Goal: Information Seeking & Learning: Check status

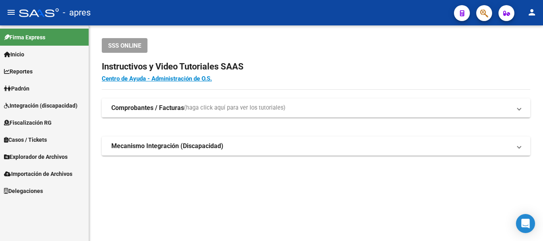
click at [483, 9] on icon "button" at bounding box center [485, 13] width 8 height 9
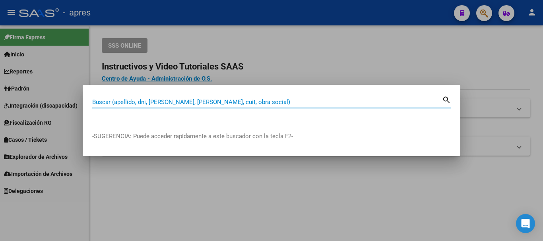
paste input "20426834058"
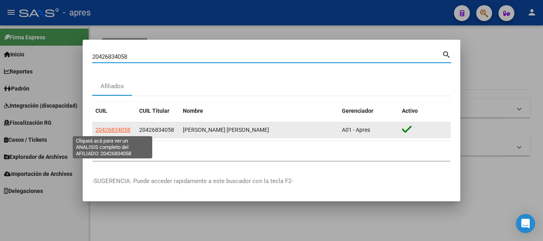
click at [119, 130] on span "20426834058" at bounding box center [112, 130] width 35 height 6
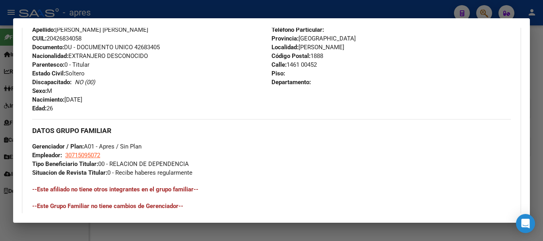
scroll to position [411, 0]
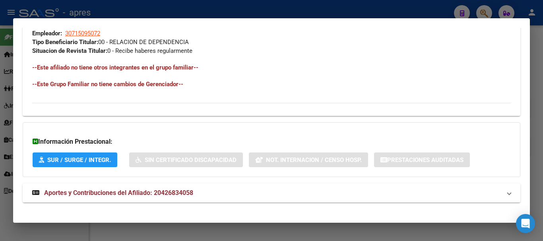
click at [231, 187] on mat-expansion-panel-header "Aportes y Contribuciones del Afiliado: 20426834058" at bounding box center [272, 193] width 498 height 19
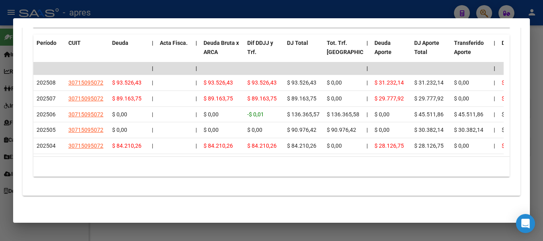
scroll to position [730, 0]
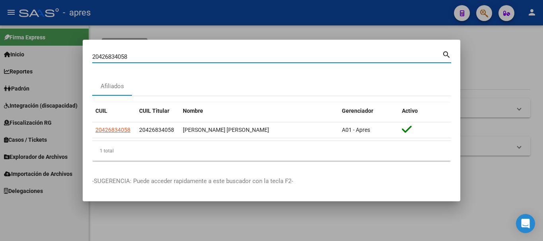
drag, startPoint x: 194, startPoint y: 54, endPoint x: 66, endPoint y: 39, distance: 128.6
click at [72, 37] on div "20426834058 Buscar (apellido, dni, cuil, nro traspaso, cuit, obra social) searc…" at bounding box center [271, 120] width 543 height 241
paste input "7464337100"
type input "27464337100"
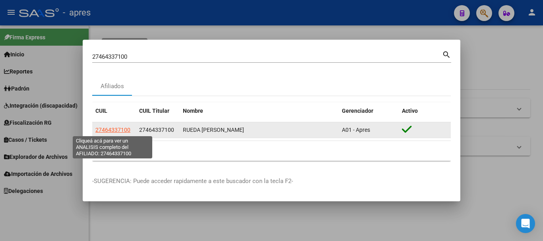
click at [123, 130] on span "27464337100" at bounding box center [112, 130] width 35 height 6
type textarea "27464337100"
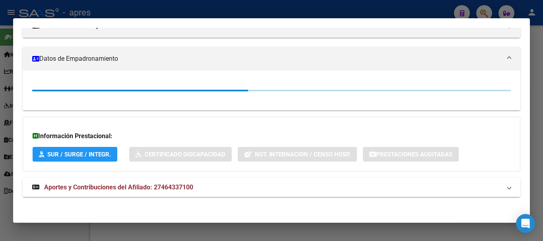
scroll to position [121, 0]
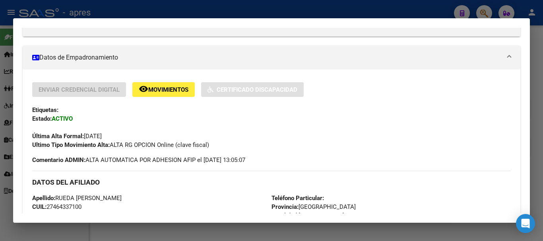
click at [245, 190] on div "DATOS DEL AFILIADO" at bounding box center [271, 182] width 479 height 23
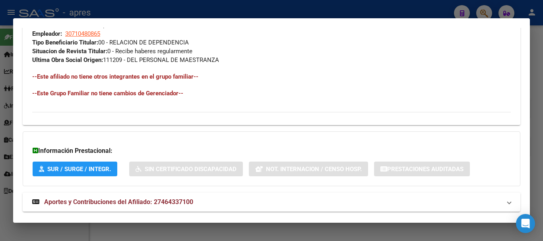
scroll to position [427, 0]
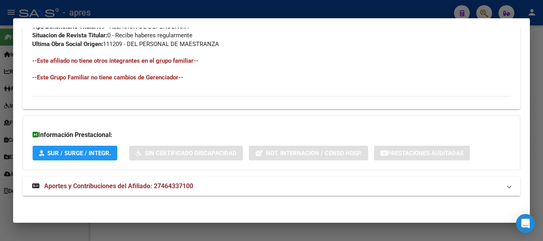
click at [245, 190] on mat-panel-title "Aportes y Contribuciones del Afiliado: 27464337100" at bounding box center [266, 187] width 469 height 10
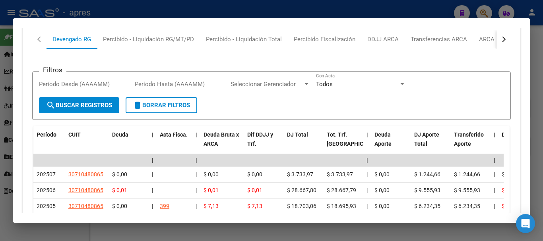
scroll to position [679, 0]
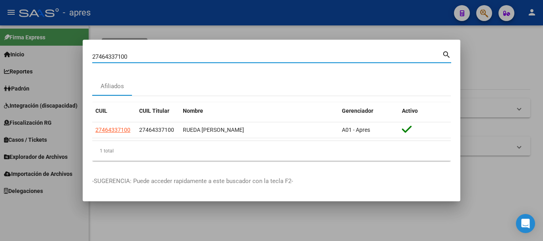
drag, startPoint x: 199, startPoint y: 58, endPoint x: 6, endPoint y: 37, distance: 194.5
click at [6, 37] on div "27464337100 Buscar (apellido, dni, cuil, nro traspaso, cuit, obra social) searc…" at bounding box center [271, 120] width 543 height 241
paste input "41857476"
type input "27441857476"
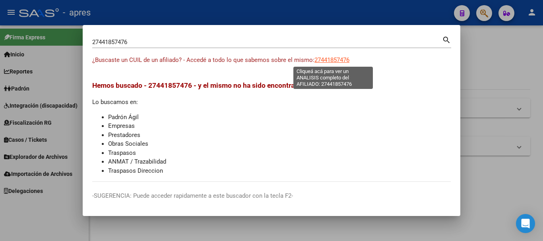
click at [331, 60] on span "27441857476" at bounding box center [332, 59] width 35 height 7
type textarea "27441857476"
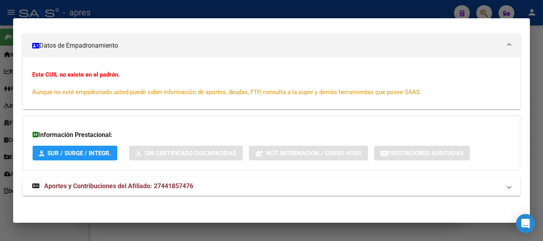
scroll to position [104, 0]
click at [284, 187] on mat-panel-title "Aportes y Contribuciones del Afiliado: 27441857476" at bounding box center [266, 186] width 469 height 10
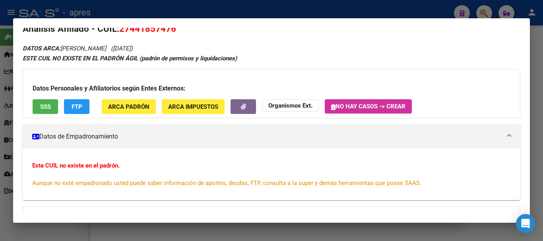
scroll to position [0, 0]
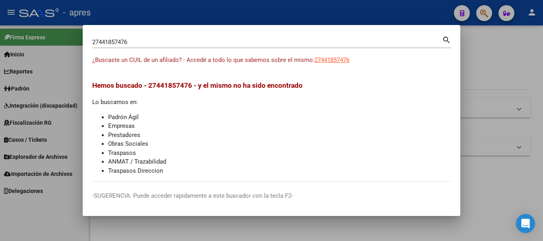
drag, startPoint x: 213, startPoint y: 46, endPoint x: 167, endPoint y: 40, distance: 46.1
click at [167, 40] on div "27441857476 Buscar (apellido, dni, [PERSON_NAME], [PERSON_NAME], cuit, obra soc…" at bounding box center [267, 42] width 350 height 12
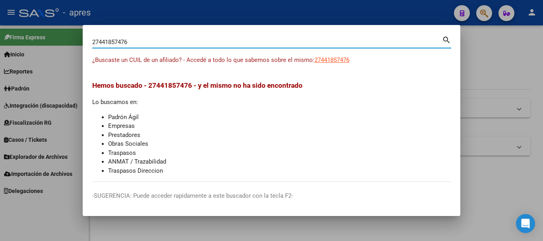
drag, startPoint x: 163, startPoint y: 46, endPoint x: 65, endPoint y: 41, distance: 98.4
click at [65, 41] on div "27441857476 Buscar (apellido, dni, cuil, nro traspaso, cuit, obra social) searc…" at bounding box center [271, 120] width 543 height 241
paste input "0406771998"
type input "20406771998"
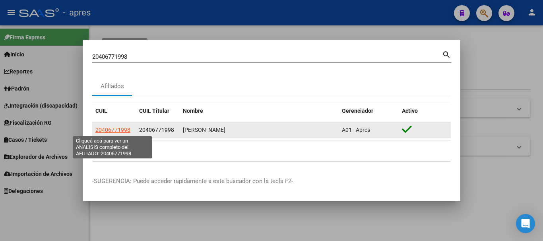
click at [109, 128] on span "20406771998" at bounding box center [112, 130] width 35 height 6
type textarea "20406771998"
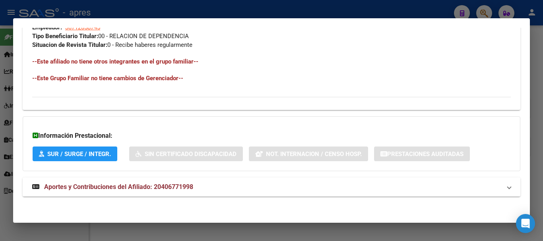
scroll to position [418, 0]
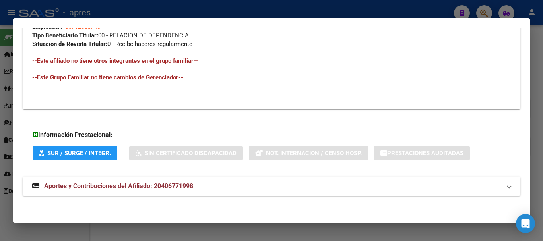
click at [226, 185] on mat-panel-title "Aportes y Contribuciones del Afiliado: 20406771998" at bounding box center [266, 187] width 469 height 10
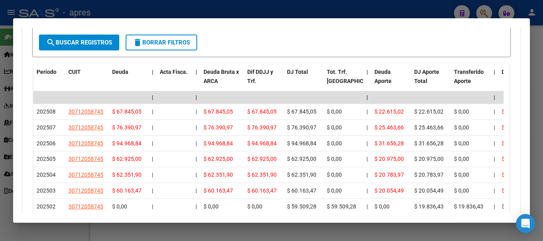
scroll to position [697, 0]
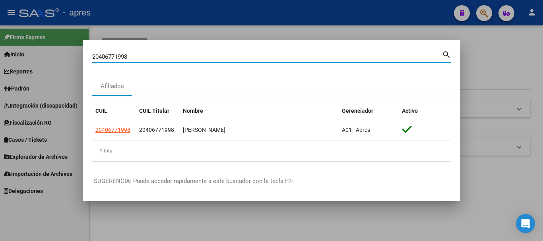
drag, startPoint x: 230, startPoint y: 58, endPoint x: 8, endPoint y: 49, distance: 222.2
click at [8, 49] on div "20406771998 Buscar (apellido, dni, cuil, nro traspaso, cuit, obra social) searc…" at bounding box center [271, 120] width 543 height 241
paste input "24284557"
type input "20424284557"
click at [91, 130] on mat-dialog-content "20424284557 Buscar (apellido, dni, cuil, [PERSON_NAME], cuit, obra social) sear…" at bounding box center [272, 108] width 378 height 118
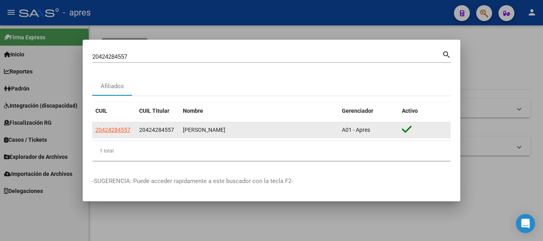
click at [95, 130] on datatable-body-cell "20424284557" at bounding box center [114, 131] width 44 height 16
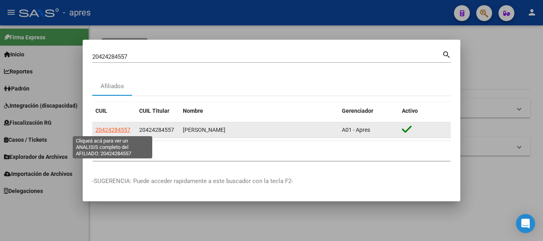
click at [97, 130] on span "20424284557" at bounding box center [112, 130] width 35 height 6
type textarea "20424284557"
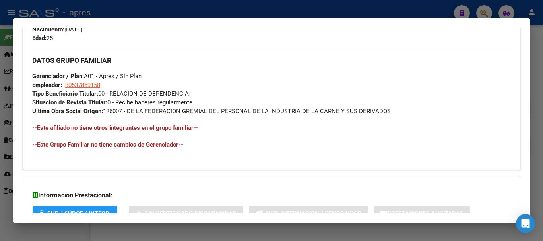
scroll to position [420, 0]
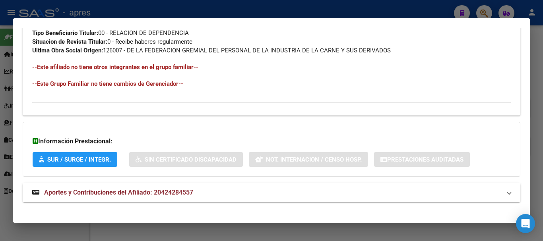
click at [245, 196] on mat-panel-title "Aportes y Contribuciones del Afiliado: 20424284557" at bounding box center [266, 193] width 469 height 10
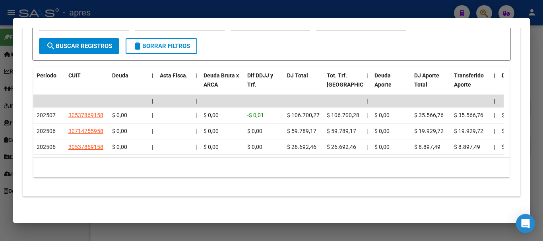
scroll to position [699, 0]
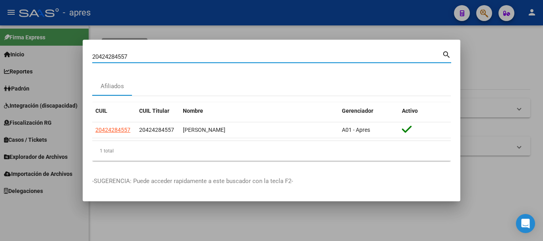
drag, startPoint x: 218, startPoint y: 58, endPoint x: 67, endPoint y: 33, distance: 153.0
click at [51, 44] on div "20424284557 Buscar (apellido, dni, cuil, nro traspaso, cuit, obra social) searc…" at bounding box center [271, 120] width 543 height 241
paste input "34053642"
type input "20434053642"
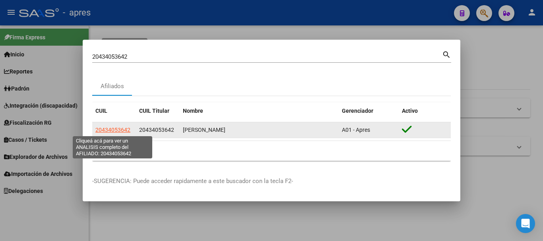
click at [109, 131] on span "20434053642" at bounding box center [112, 130] width 35 height 6
type textarea "20434053642"
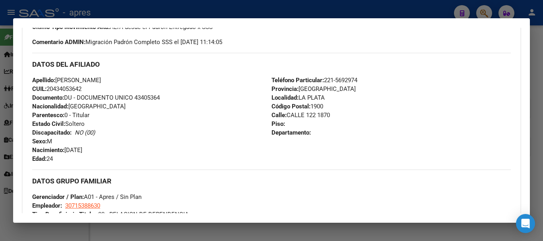
scroll to position [418, 0]
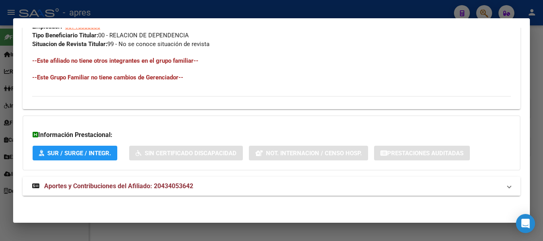
click at [316, 181] on mat-expansion-panel-header "Aportes y Contribuciones del Afiliado: 20434053642" at bounding box center [272, 186] width 498 height 19
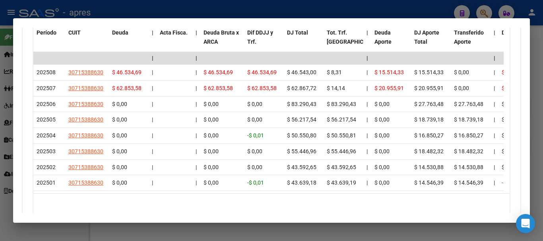
scroll to position [737, 0]
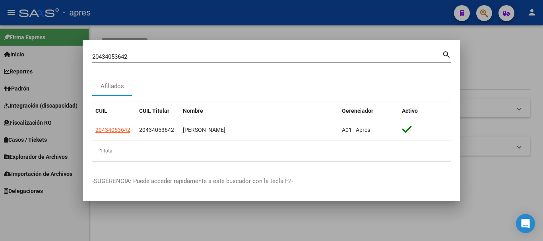
click at [206, 62] on div "20434053642 Buscar (apellido, dni, cuil, [PERSON_NAME], cuit, obra social) sear…" at bounding box center [271, 59] width 359 height 21
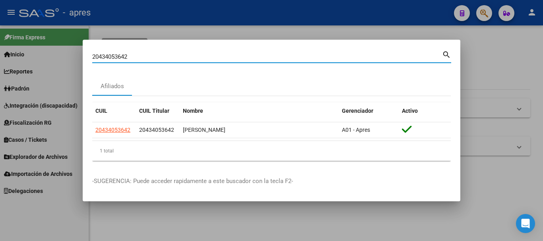
drag, startPoint x: 204, startPoint y: 60, endPoint x: 20, endPoint y: 52, distance: 184.7
click at [20, 52] on div "20434053642 Buscar (apellido, dni, cuil, nro traspaso, cuit, obra social) searc…" at bounding box center [271, 120] width 543 height 241
paste input "3456198414"
type input "23456198414"
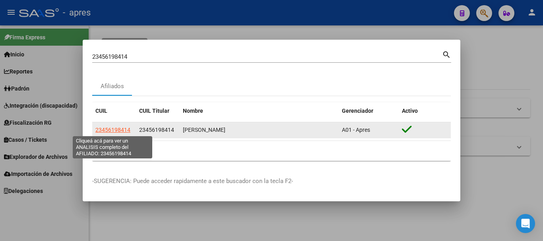
click at [120, 130] on span "23456198414" at bounding box center [112, 130] width 35 height 6
type textarea "23456198414"
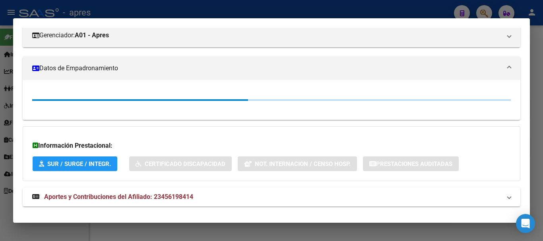
scroll to position [121, 0]
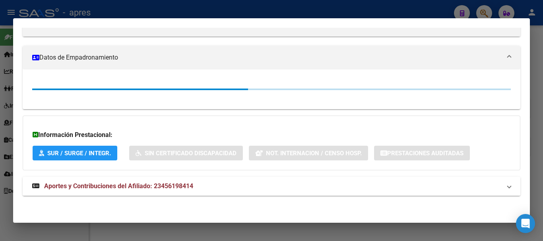
click at [243, 187] on div "DATOS PADRÓN ÁGIL: [PERSON_NAME] | ACTIVO | AFILIADO TITULAR Datos Personales y…" at bounding box center [272, 71] width 498 height 270
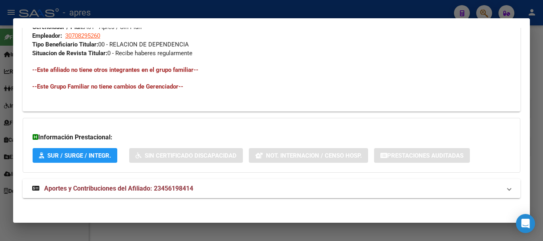
scroll to position [411, 0]
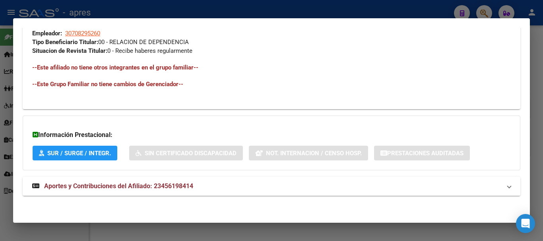
click at [245, 185] on mat-panel-title "Aportes y Contribuciones del Afiliado: 23456198414" at bounding box center [266, 187] width 469 height 10
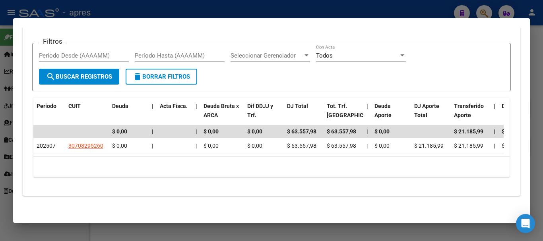
scroll to position [665, 0]
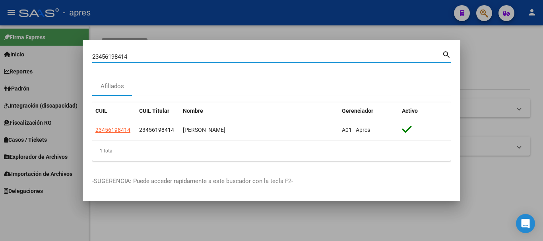
drag, startPoint x: 234, startPoint y: 58, endPoint x: 21, endPoint y: 40, distance: 213.6
click at [21, 40] on div "23456198414 Buscar (apellido, dni, cuil, nro traspaso, cuit, obra social) searc…" at bounding box center [271, 120] width 543 height 241
paste input "7415426955"
type input "27415426955"
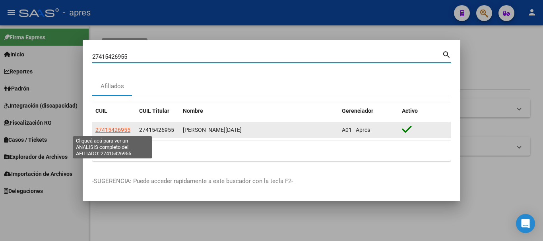
click at [120, 130] on span "27415426955" at bounding box center [112, 130] width 35 height 6
type textarea "27415426955"
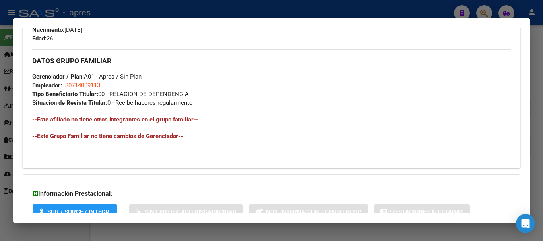
scroll to position [418, 0]
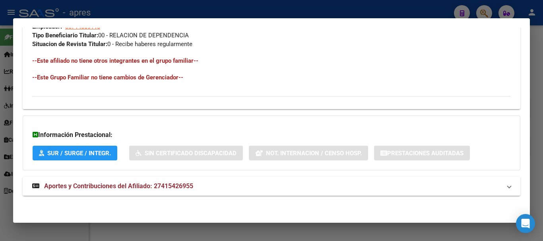
click at [148, 187] on span "Aportes y Contribuciones del Afiliado: 27415426955" at bounding box center [118, 187] width 149 height 8
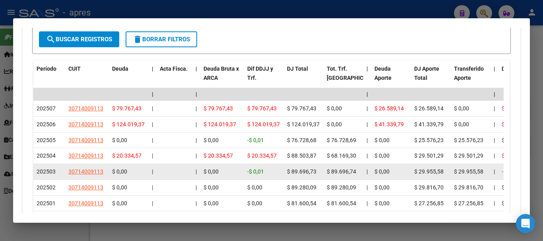
scroll to position [763, 0]
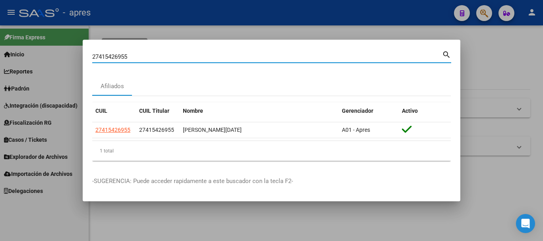
drag, startPoint x: 230, startPoint y: 56, endPoint x: 5, endPoint y: 58, distance: 224.4
click at [6, 58] on div "27415426955 Buscar (apellido, dni, cuil, nro traspaso, cuit, obra social) searc…" at bounding box center [271, 120] width 543 height 241
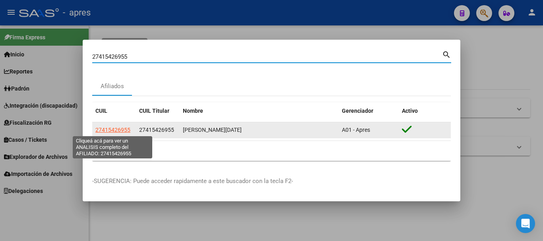
click at [120, 130] on span "27415426955" at bounding box center [112, 130] width 35 height 6
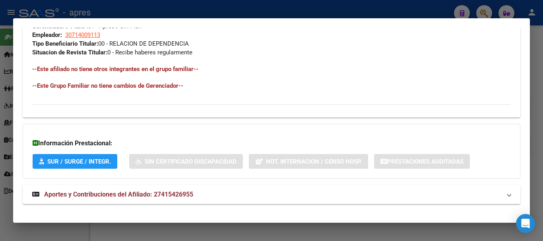
scroll to position [418, 0]
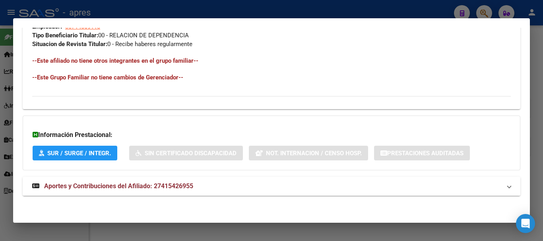
click at [193, 192] on mat-expansion-panel-header "Aportes y Contribuciones del Afiliado: 27415426955" at bounding box center [272, 186] width 498 height 19
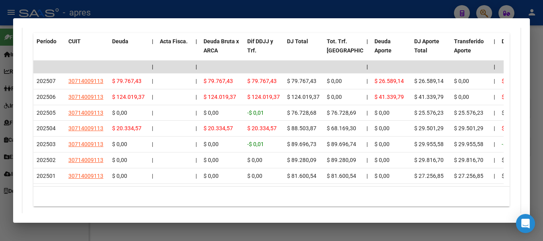
scroll to position [763, 0]
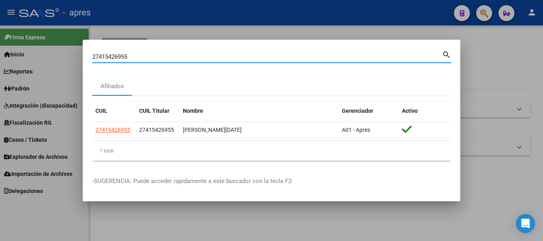
drag, startPoint x: 266, startPoint y: 58, endPoint x: 53, endPoint y: 86, distance: 215.0
click at [53, 86] on div "27415426955 Buscar (apellido, dni, cuil, nro traspaso, cuit, obra social) searc…" at bounding box center [271, 120] width 543 height 241
paste input "3371469664"
type input "23371469664"
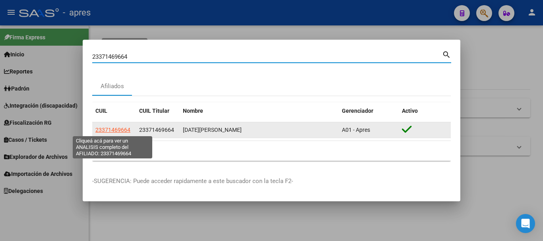
click at [104, 132] on span "23371469664" at bounding box center [112, 130] width 35 height 6
type textarea "23371469664"
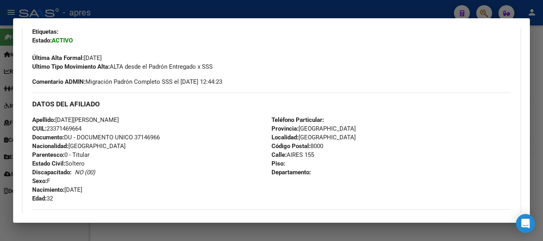
scroll to position [411, 0]
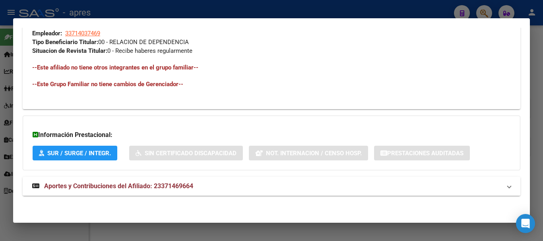
click at [146, 183] on span "Aportes y Contribuciones del Afiliado: 23371469664" at bounding box center [118, 187] width 149 height 8
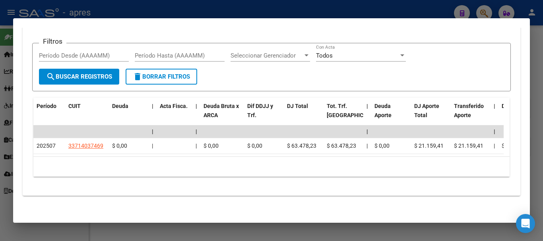
scroll to position [665, 0]
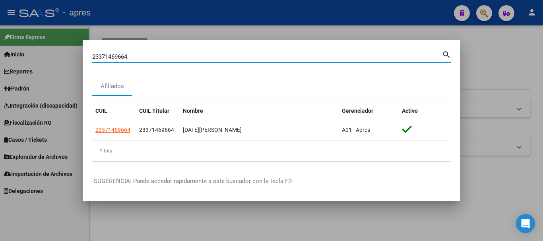
drag, startPoint x: 193, startPoint y: 57, endPoint x: 85, endPoint y: 56, distance: 108.6
click at [85, 56] on mat-dialog-content "23371469664 Buscar (apellido, dni, cuil, [PERSON_NAME], cuit, obra social) sear…" at bounding box center [272, 108] width 378 height 118
paste input "0422196502"
type input "20422196502"
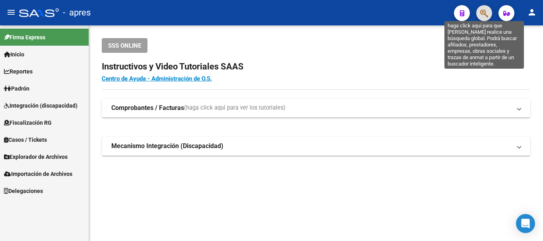
click at [484, 14] on icon "button" at bounding box center [485, 13] width 8 height 9
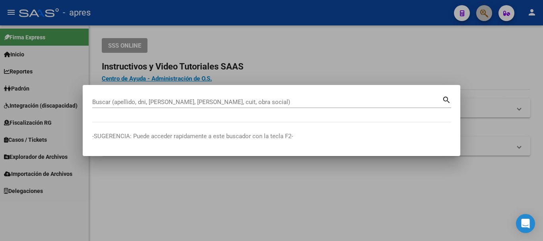
paste input "27959539656"
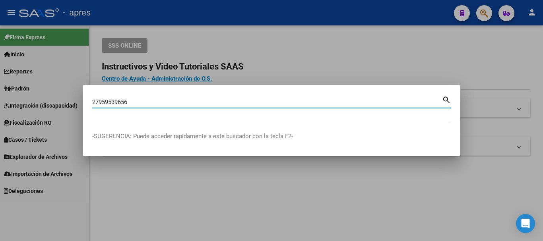
type input "27959539656"
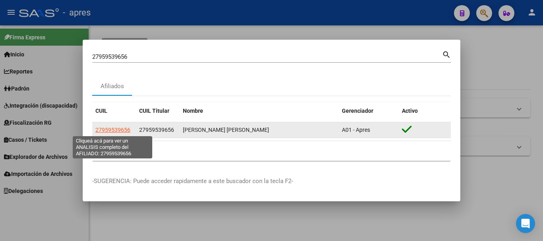
click at [121, 129] on span "27959539656" at bounding box center [112, 130] width 35 height 6
type textarea "27959539656"
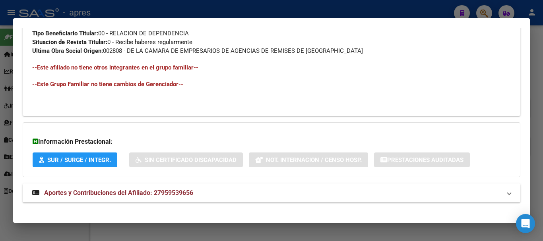
scroll to position [427, 0]
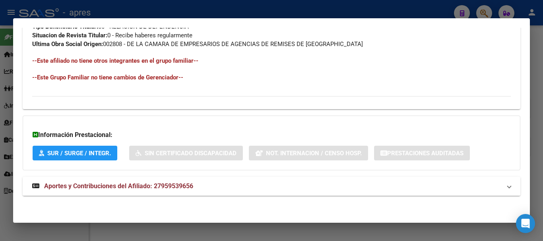
click at [243, 181] on mat-expansion-panel-header "Aportes y Contribuciones del Afiliado: 27959539656" at bounding box center [272, 186] width 498 height 19
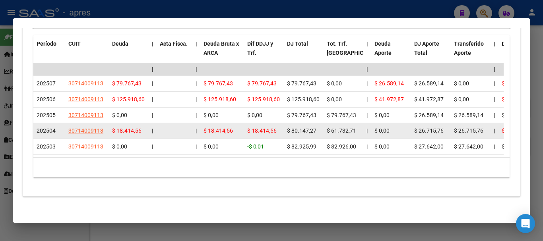
scroll to position [739, 0]
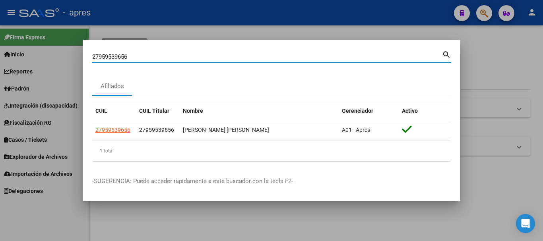
drag, startPoint x: 215, startPoint y: 56, endPoint x: 0, endPoint y: 119, distance: 223.8
click at [0, 81] on div "27959539656 Buscar (apellido, dni, cuil, nro traspaso, cuit, obra social) searc…" at bounding box center [271, 120] width 543 height 241
paste input "3386689733"
type input "23386689733"
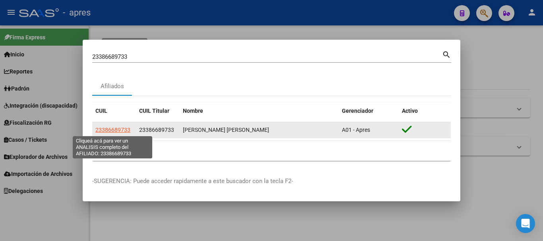
click at [124, 128] on span "23386689733" at bounding box center [112, 130] width 35 height 6
type textarea "23386689733"
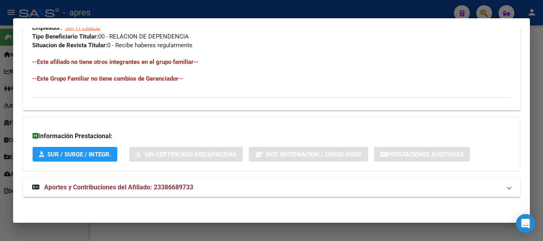
scroll to position [418, 0]
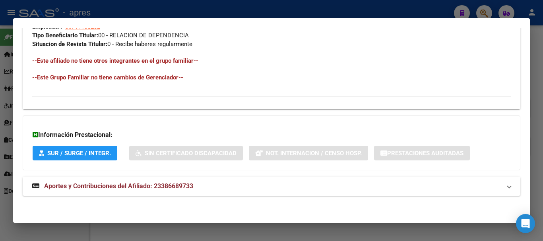
click at [217, 189] on mat-panel-title "Aportes y Contribuciones del Afiliado: 23386689733" at bounding box center [266, 187] width 469 height 10
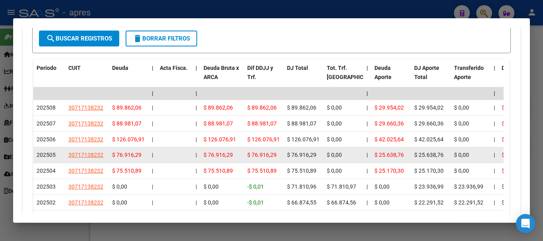
scroll to position [737, 0]
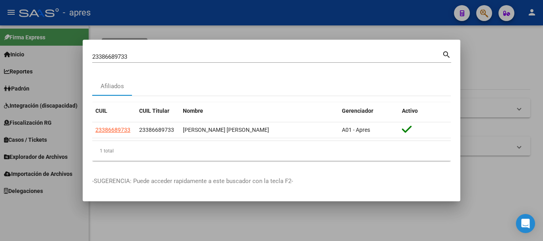
drag, startPoint x: 221, startPoint y: 61, endPoint x: 212, endPoint y: 58, distance: 9.6
click at [212, 58] on div "23386689733 [PERSON_NAME] (apellido, dni, cuil, [PERSON_NAME], cuit, obra socia…" at bounding box center [267, 57] width 350 height 12
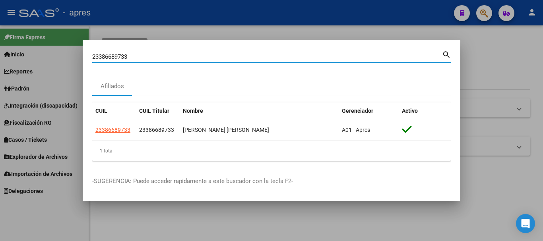
drag, startPoint x: 153, startPoint y: 54, endPoint x: 54, endPoint y: 52, distance: 99.1
click at [54, 52] on div "23386689733 Buscar (apellido, dni, cuil, nro traspaso, cuit, obra social) searc…" at bounding box center [271, 120] width 543 height 241
paste input "92748814"
type input "23392748814"
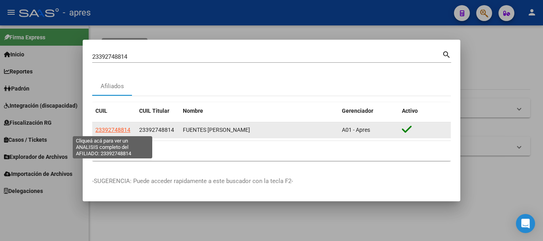
click at [125, 127] on span "23392748814" at bounding box center [112, 130] width 35 height 6
type textarea "23392748814"
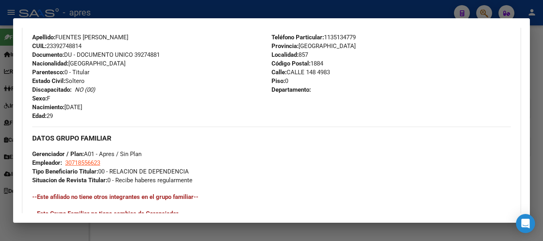
scroll to position [418, 0]
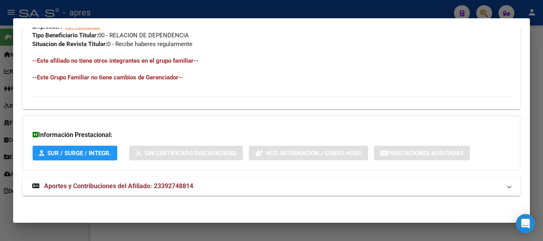
click at [281, 191] on mat-expansion-panel-header "Aportes y Contribuciones del Afiliado: 23392748814" at bounding box center [272, 186] width 498 height 19
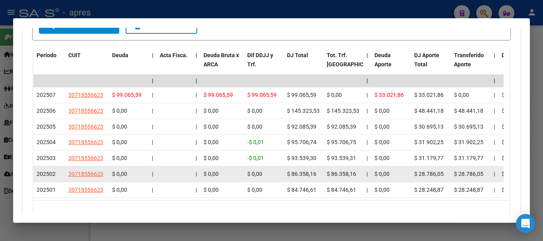
scroll to position [750, 0]
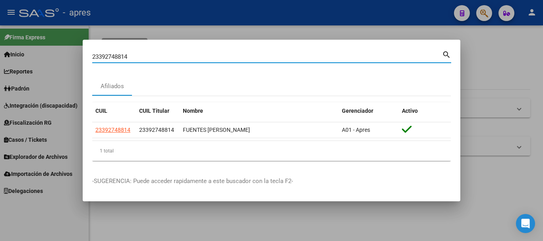
drag, startPoint x: 268, startPoint y: 56, endPoint x: 91, endPoint y: 76, distance: 178.1
click at [91, 76] on mat-dialog-content "23392748814 Buscar (apellido, dni, cuil, [PERSON_NAME], cuit, obra social) sear…" at bounding box center [272, 108] width 378 height 118
paste input "0429060851"
type input "20429060851"
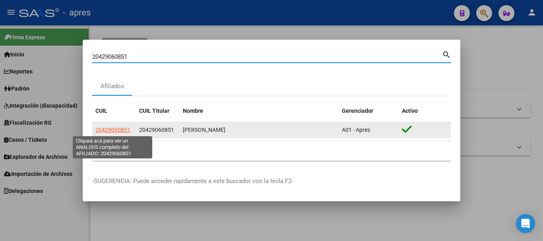
click at [117, 132] on span "20429060851" at bounding box center [112, 130] width 35 height 6
type textarea "20429060851"
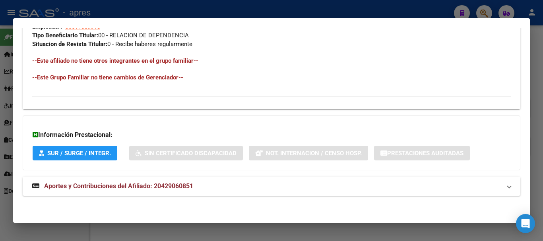
click at [205, 189] on mat-panel-title "Aportes y Contribuciones del Afiliado: 20429060851" at bounding box center [266, 187] width 469 height 10
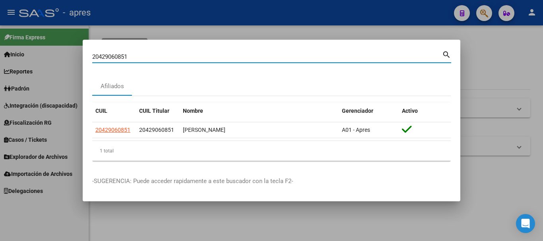
drag, startPoint x: 220, startPoint y: 56, endPoint x: 0, endPoint y: 35, distance: 221.1
click at [0, 35] on div "20429060851 Buscar (apellido, dni, cuil, nro traspaso, cuit, obra social) searc…" at bounding box center [271, 120] width 543 height 241
paste input "7367638872"
type input "27367638872"
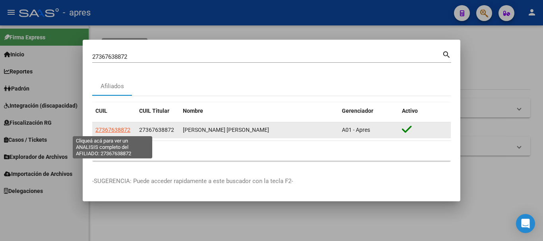
click at [116, 130] on span "27367638872" at bounding box center [112, 130] width 35 height 6
type textarea "27367638872"
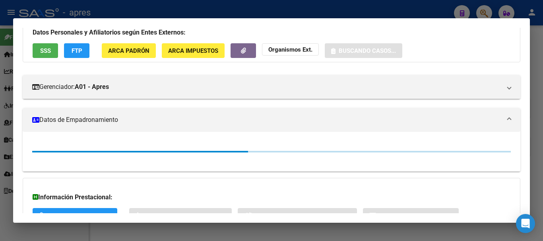
scroll to position [121, 0]
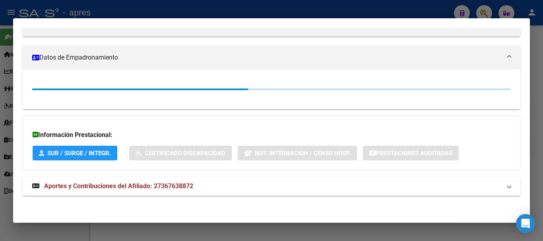
click at [151, 189] on span "Aportes y Contribuciones del Afiliado: 27367638872" at bounding box center [118, 187] width 149 height 8
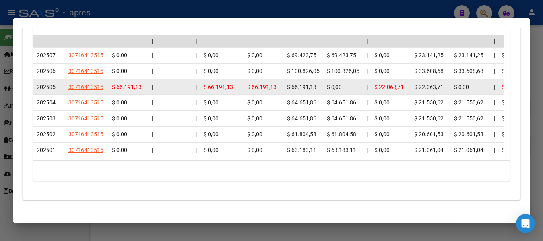
scroll to position [750, 0]
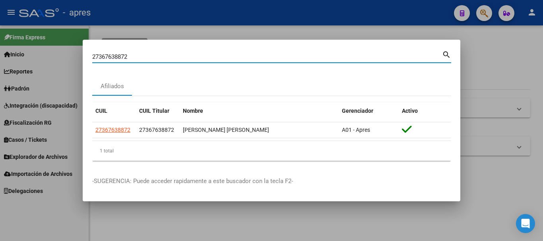
drag, startPoint x: 184, startPoint y: 58, endPoint x: 19, endPoint y: 72, distance: 165.7
click at [19, 72] on div "27367638872 Buscar (apellido, dni, cuil, nro traspaso, cuit, obra social) searc…" at bounding box center [271, 120] width 543 height 241
paste input "0393357607"
type input "20393357607"
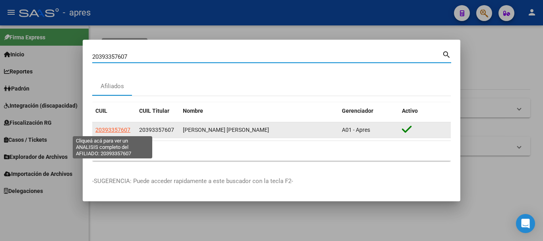
click at [117, 130] on span "20393357607" at bounding box center [112, 130] width 35 height 6
type textarea "20393357607"
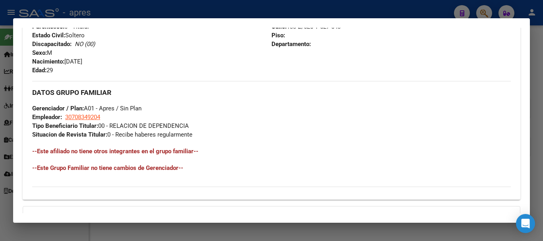
scroll to position [418, 0]
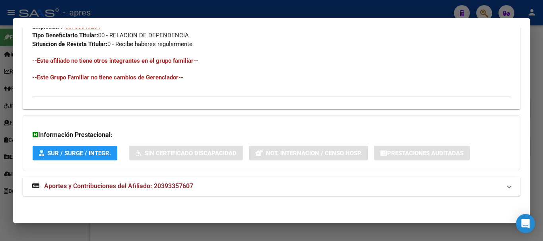
click at [200, 185] on mat-panel-title "Aportes y Contribuciones del Afiliado: 20393357607" at bounding box center [266, 187] width 469 height 10
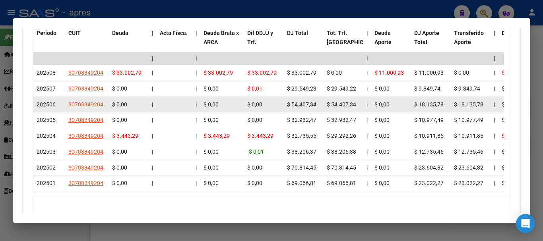
scroll to position [779, 0]
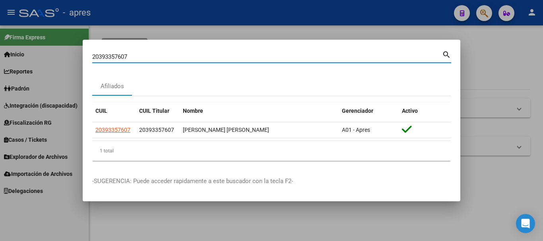
drag, startPoint x: 207, startPoint y: 63, endPoint x: 8, endPoint y: 67, distance: 198.9
click at [8, 67] on div "20393357607 Buscar (apellido, dni, cuil, nro traspaso, cuit, obra social) searc…" at bounding box center [271, 120] width 543 height 241
paste input "400825816"
type input "20400825816"
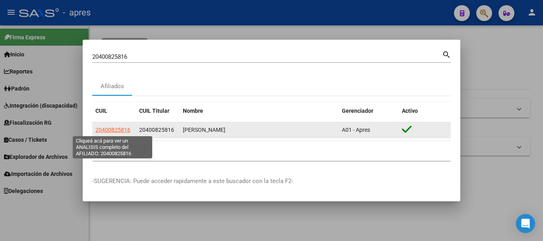
click at [122, 130] on span "20400825816" at bounding box center [112, 130] width 35 height 6
type textarea "20400825816"
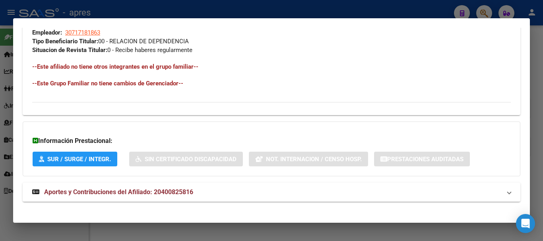
scroll to position [418, 0]
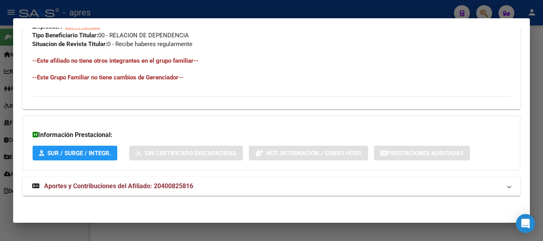
click at [217, 181] on mat-expansion-panel-header "Aportes y Contribuciones del Afiliado: 20400825816" at bounding box center [272, 186] width 498 height 19
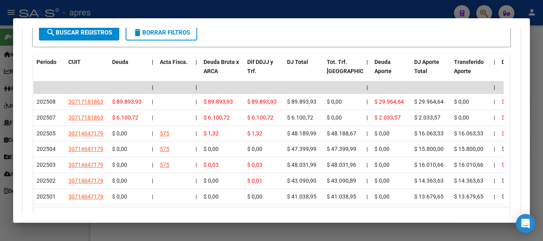
scroll to position [736, 0]
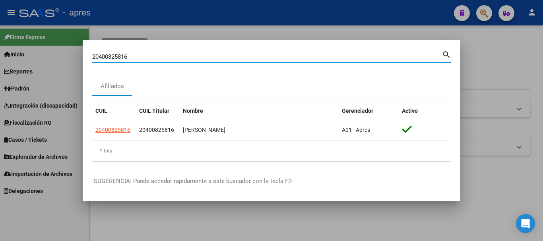
drag, startPoint x: 232, startPoint y: 58, endPoint x: 32, endPoint y: 59, distance: 199.7
click at [32, 59] on div "20400825816 Buscar (apellido, dni, cuil, nro traspaso, cuit, obra social) searc…" at bounding box center [271, 120] width 543 height 241
paste input "57871199"
type input "20457871199"
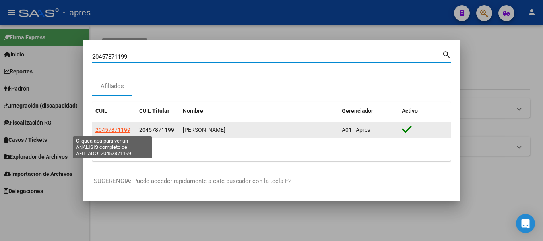
click at [126, 128] on span "20457871199" at bounding box center [112, 130] width 35 height 6
type textarea "20457871199"
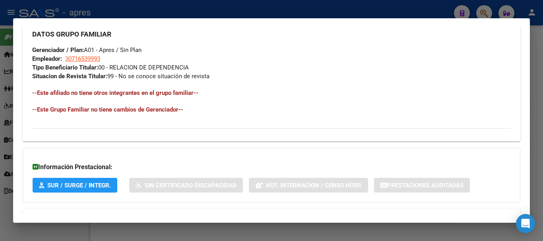
scroll to position [418, 0]
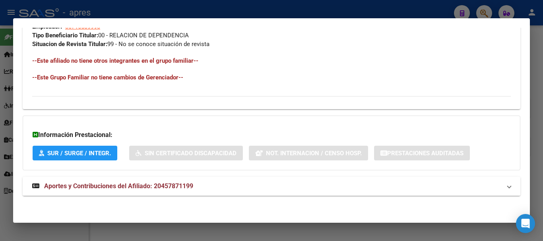
click at [247, 186] on mat-panel-title "Aportes y Contribuciones del Afiliado: 20457871199" at bounding box center [266, 187] width 469 height 10
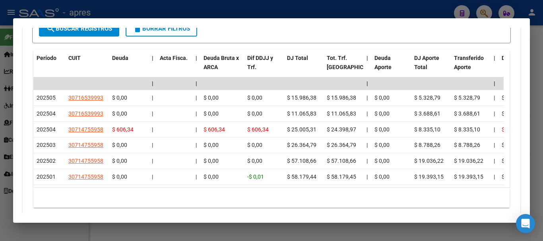
scroll to position [697, 0]
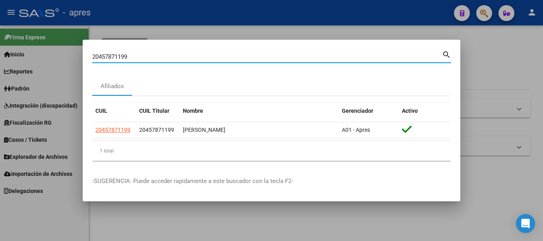
drag, startPoint x: 237, startPoint y: 54, endPoint x: 11, endPoint y: 83, distance: 227.7
click at [11, 83] on div "20457871199 Buscar (apellido, dni, cuil, nro traspaso, cuit, obra social) searc…" at bounding box center [271, 120] width 543 height 241
paste input "18063751"
type input "20418063751"
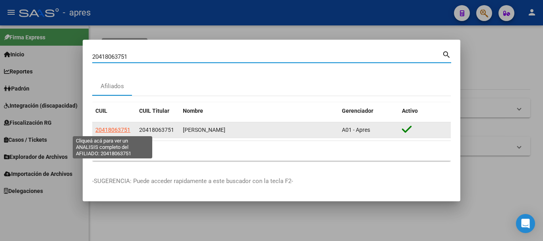
click at [120, 130] on span "20418063751" at bounding box center [112, 130] width 35 height 6
type textarea "20418063751"
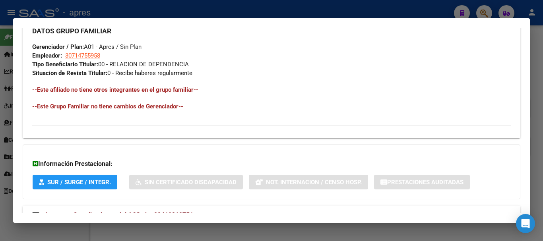
scroll to position [418, 0]
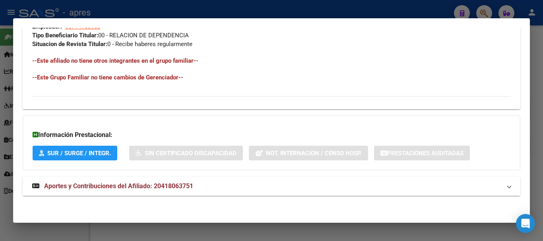
click at [228, 189] on mat-panel-title "Aportes y Contribuciones del Afiliado: 20418063751" at bounding box center [266, 187] width 469 height 10
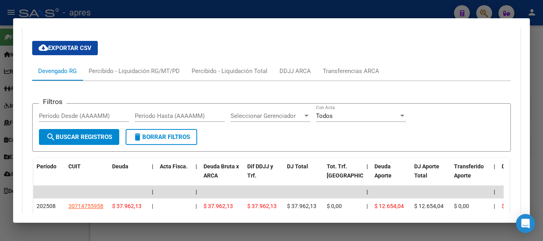
scroll to position [657, 0]
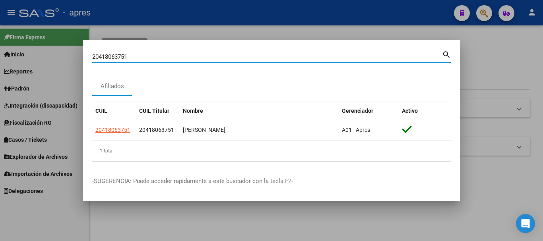
drag, startPoint x: 187, startPoint y: 59, endPoint x: 44, endPoint y: 71, distance: 143.3
click at [44, 71] on div "20418063751 Buscar (apellido, dni, cuil, nro traspaso, cuit, obra social) searc…" at bounding box center [271, 120] width 543 height 241
paste input "7440448912"
type input "27440448912"
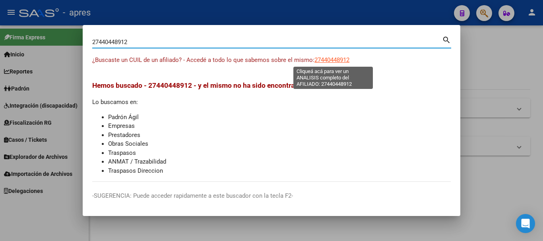
click at [336, 60] on span "27440448912" at bounding box center [332, 59] width 35 height 7
type textarea "27440448912"
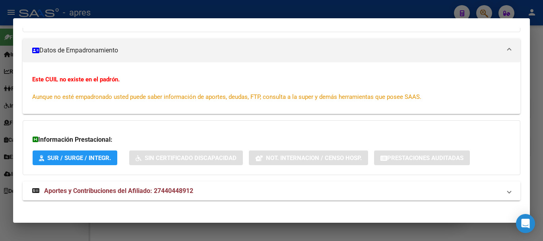
scroll to position [93, 0]
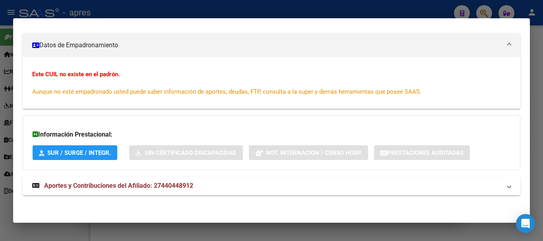
click at [273, 187] on mat-panel-title "Aportes y Contribuciones del Afiliado: 27440448912" at bounding box center [266, 186] width 469 height 10
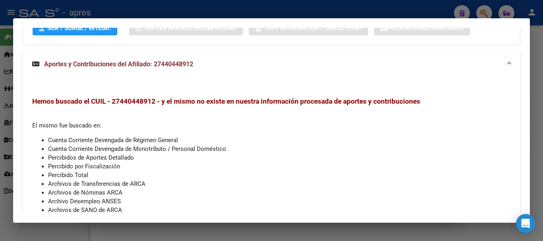
scroll to position [268, 0]
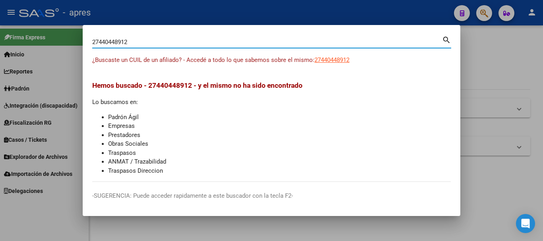
drag, startPoint x: 175, startPoint y: 43, endPoint x: 47, endPoint y: 29, distance: 128.8
click at [47, 29] on div "27440448912 Buscar (apellido, dni, cuil, nro traspaso, cuit, obra social) searc…" at bounding box center [271, 120] width 543 height 241
paste input "0446666267"
type input "20446666267"
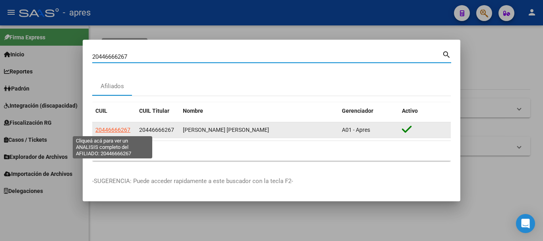
click at [120, 130] on span "20446666267" at bounding box center [112, 130] width 35 height 6
type textarea "20446666267"
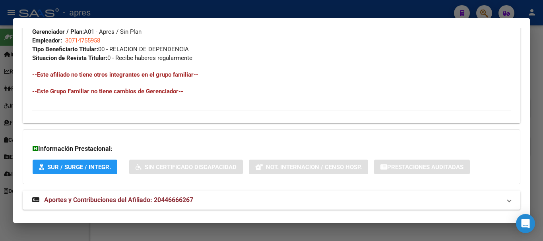
scroll to position [418, 0]
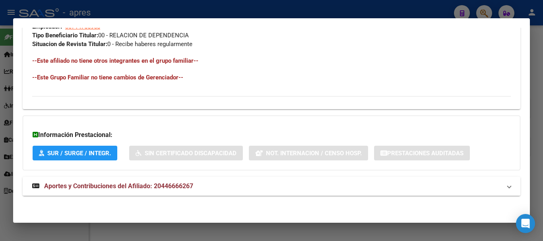
click at [296, 193] on mat-expansion-panel-header "Aportes y Contribuciones del Afiliado: 20446666267" at bounding box center [272, 186] width 498 height 19
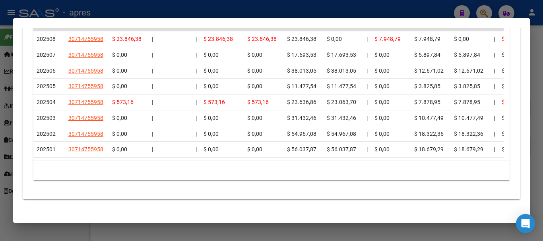
scroll to position [779, 0]
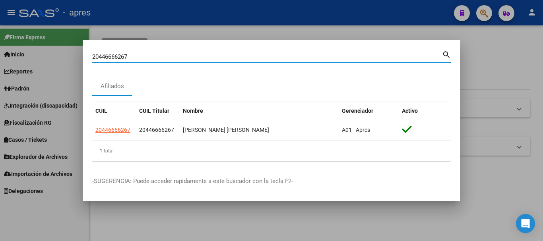
drag, startPoint x: 211, startPoint y: 59, endPoint x: 80, endPoint y: 44, distance: 132.1
click at [80, 44] on div "20446666267 Buscar (apellido, dni, cuil, nro traspaso, cuit, obra social) searc…" at bounding box center [271, 120] width 543 height 241
paste input "7423122434"
type input "27423122434"
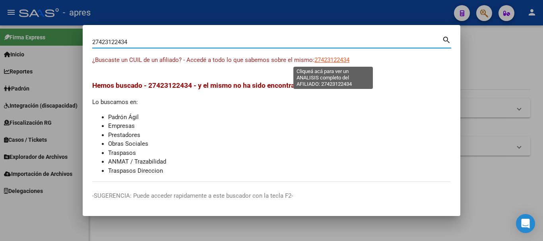
click at [340, 58] on span "27423122434" at bounding box center [332, 59] width 35 height 7
type textarea "27423122434"
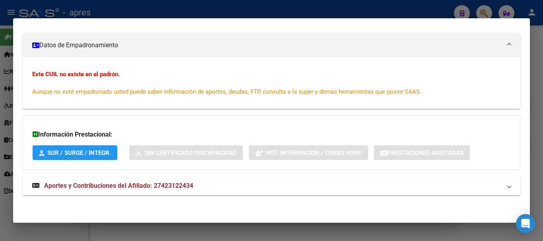
click at [217, 187] on mat-panel-title "Aportes y Contribuciones del Afiliado: 27423122434" at bounding box center [266, 186] width 469 height 10
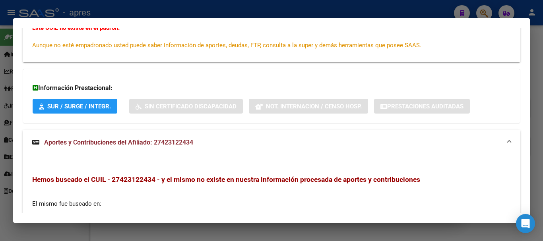
scroll to position [257, 0]
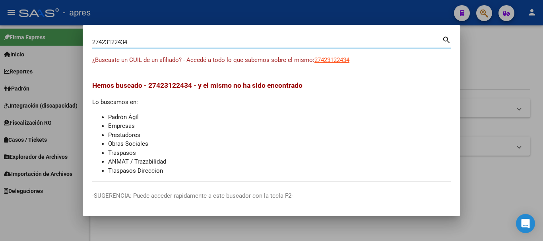
drag, startPoint x: 148, startPoint y: 45, endPoint x: 0, endPoint y: 44, distance: 148.0
click at [0, 44] on div "27423122434 Buscar (apellido, dni, cuil, nro traspaso, cuit, obra social) searc…" at bounding box center [271, 120] width 543 height 241
paste input "42312243"
type input "42312243"
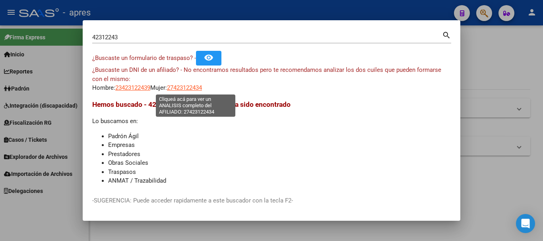
click at [186, 89] on span "27423122434" at bounding box center [184, 87] width 35 height 7
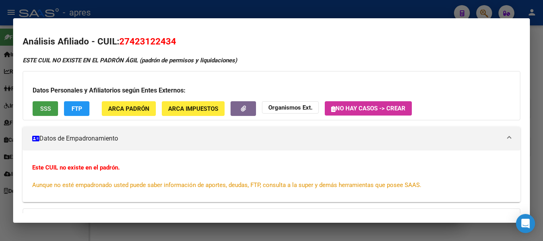
click at [46, 109] on span "SSS" at bounding box center [45, 108] width 11 height 7
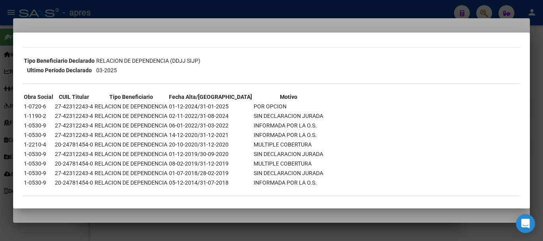
scroll to position [176, 0]
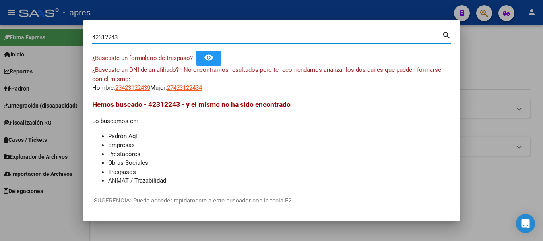
drag, startPoint x: 280, startPoint y: 41, endPoint x: 22, endPoint y: 31, distance: 258.4
click at [21, 31] on div "42312243 Buscar (apellido, dni, cuil, nro traspaso, cuit, obra social) search ¿…" at bounding box center [271, 120] width 543 height 241
paste input "2041208219"
type input "20412082193"
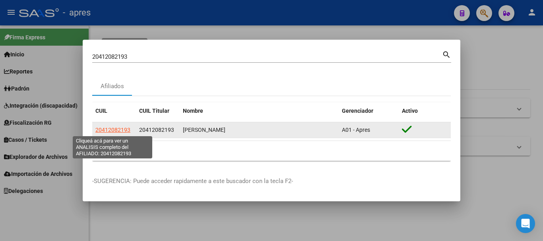
click at [115, 130] on span "20412082193" at bounding box center [112, 130] width 35 height 6
type textarea "20412082193"
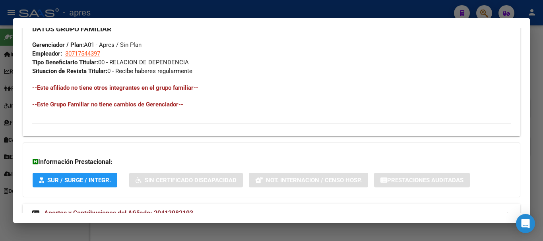
scroll to position [418, 0]
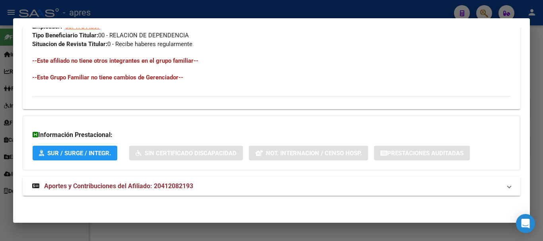
click at [300, 187] on mat-panel-title "Aportes y Contribuciones del Afiliado: 20412082193" at bounding box center [266, 187] width 469 height 10
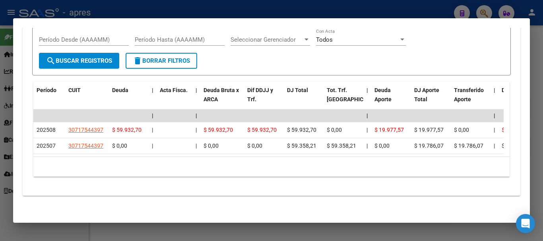
scroll to position [682, 0]
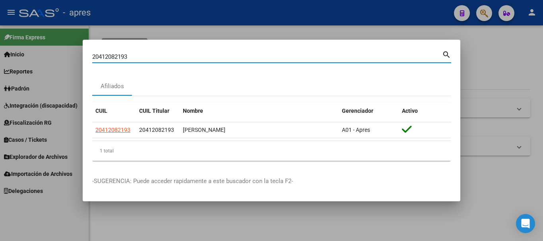
drag, startPoint x: 251, startPoint y: 58, endPoint x: 10, endPoint y: 55, distance: 241.5
click at [10, 55] on div "20412082193 Buscar (apellido, dni, cuil, nro traspaso, cuit, obra social) searc…" at bounding box center [271, 120] width 543 height 241
paste input "21384836"
type input "20421384836"
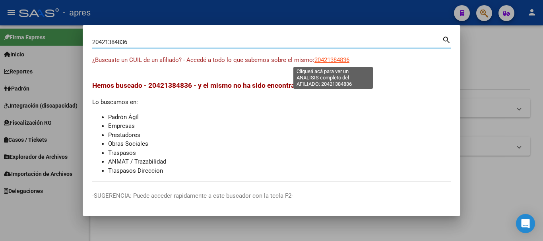
click at [319, 61] on span "20421384836" at bounding box center [332, 59] width 35 height 7
type textarea "20421384836"
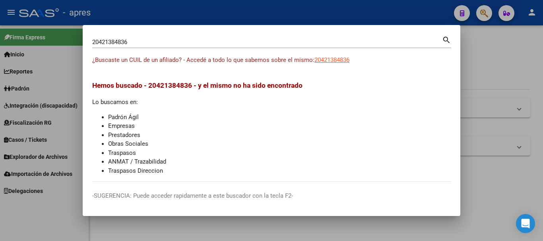
drag, startPoint x: 209, startPoint y: 47, endPoint x: 151, endPoint y: 41, distance: 58.3
click at [150, 39] on div "20421384836 Buscar (apellido, dni, cuil, [PERSON_NAME], cuit, obra social)" at bounding box center [267, 42] width 350 height 12
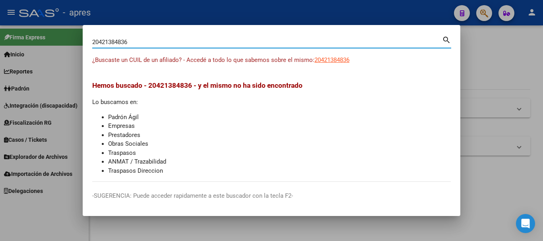
drag, startPoint x: 155, startPoint y: 43, endPoint x: 0, endPoint y: 47, distance: 154.8
click at [0, 47] on div "20421384836 Buscar (apellido, dni, cuil, nro traspaso, cuit, obra social) searc…" at bounding box center [271, 120] width 543 height 241
paste input "7437779509"
type input "27437779509"
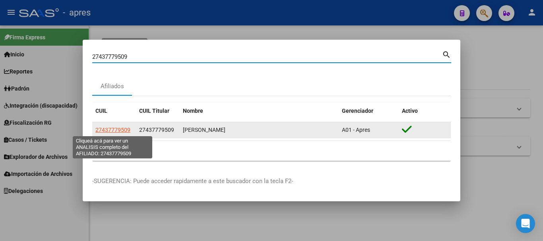
click at [111, 129] on span "27437779509" at bounding box center [112, 130] width 35 height 6
type textarea "27437779509"
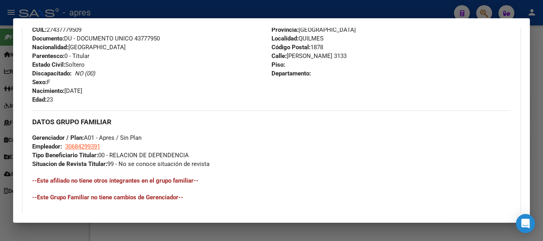
scroll to position [418, 0]
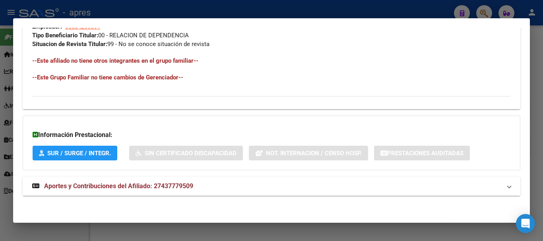
click at [212, 180] on mat-expansion-panel-header "Aportes y Contribuciones del Afiliado: 27437779509" at bounding box center [272, 186] width 498 height 19
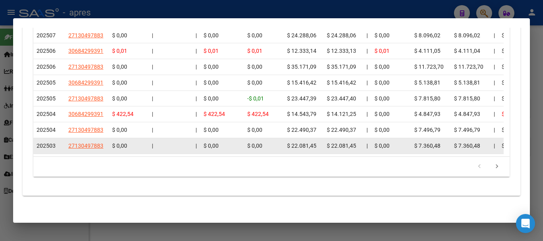
scroll to position [732, 0]
